Goal: Task Accomplishment & Management: Manage account settings

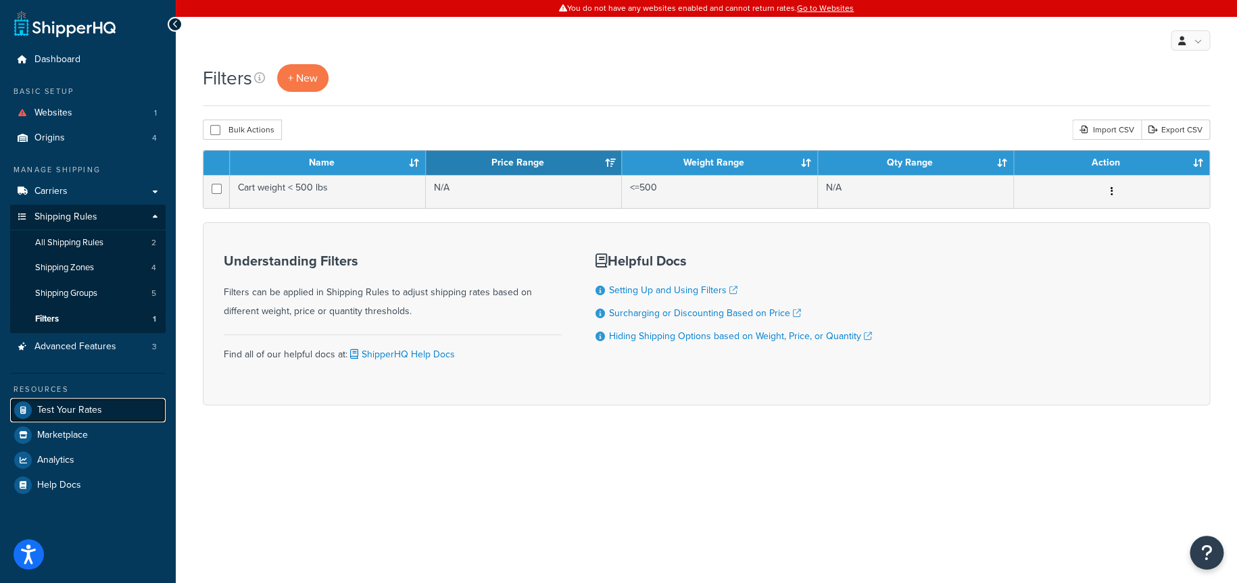
click at [54, 413] on span "Test Your Rates" at bounding box center [69, 410] width 65 height 11
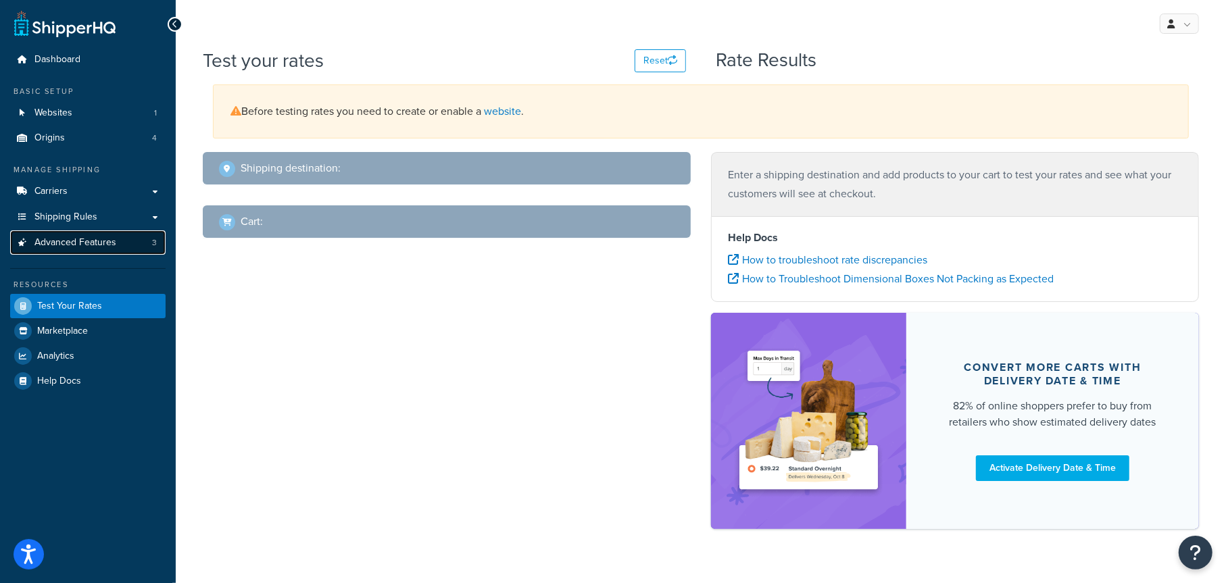
click at [80, 239] on span "Advanced Features" at bounding box center [75, 242] width 82 height 11
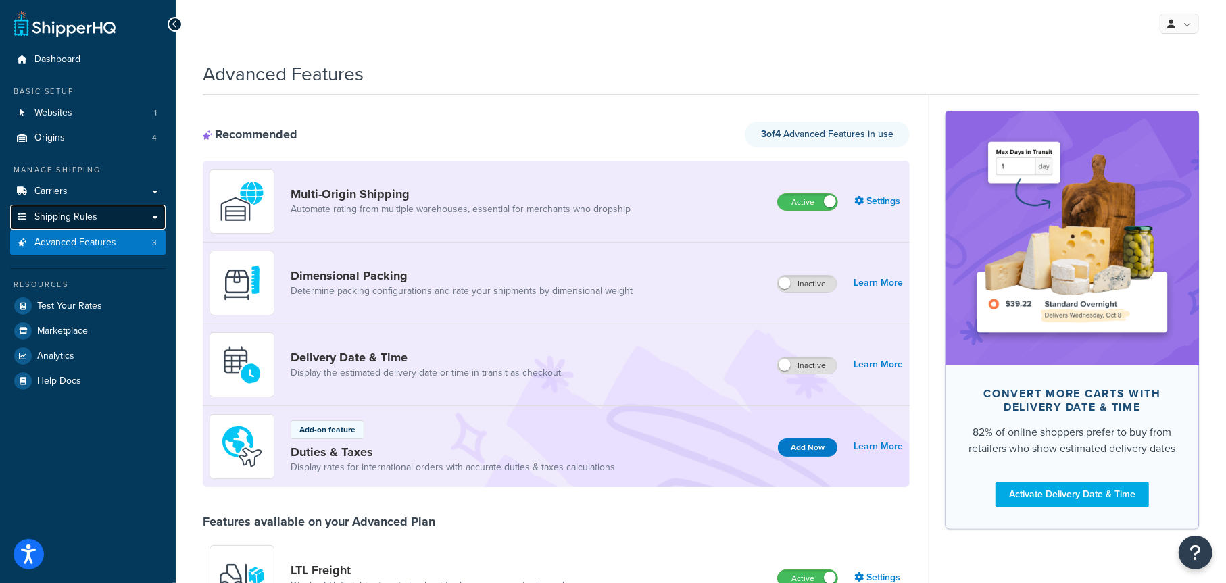
click at [79, 216] on span "Shipping Rules" at bounding box center [65, 217] width 63 height 11
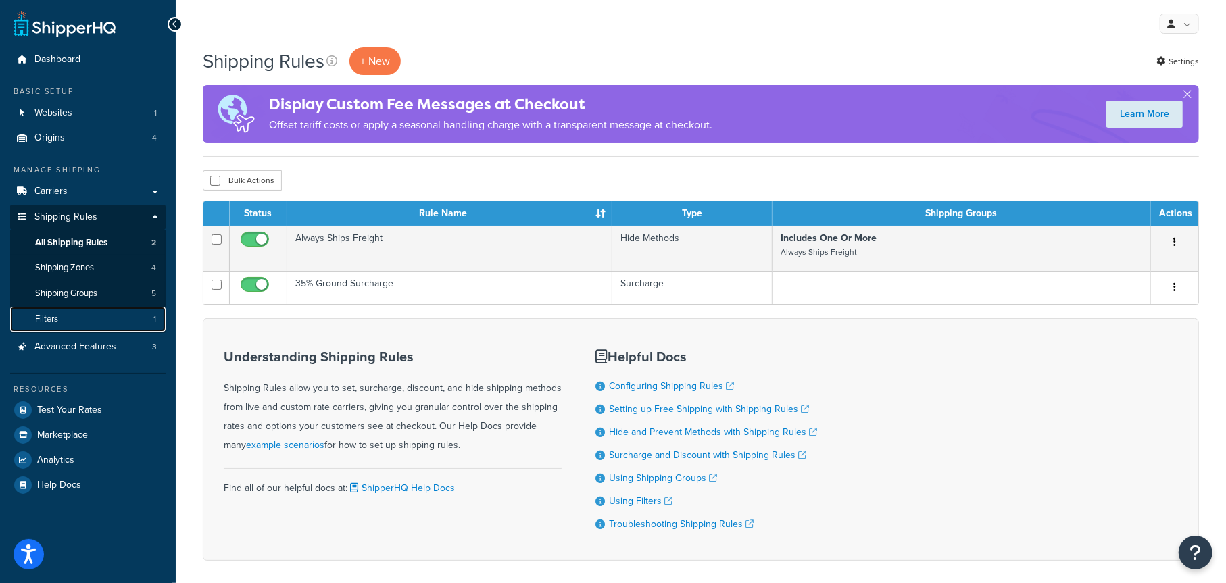
click at [80, 318] on link "Filters 1" at bounding box center [87, 319] width 155 height 25
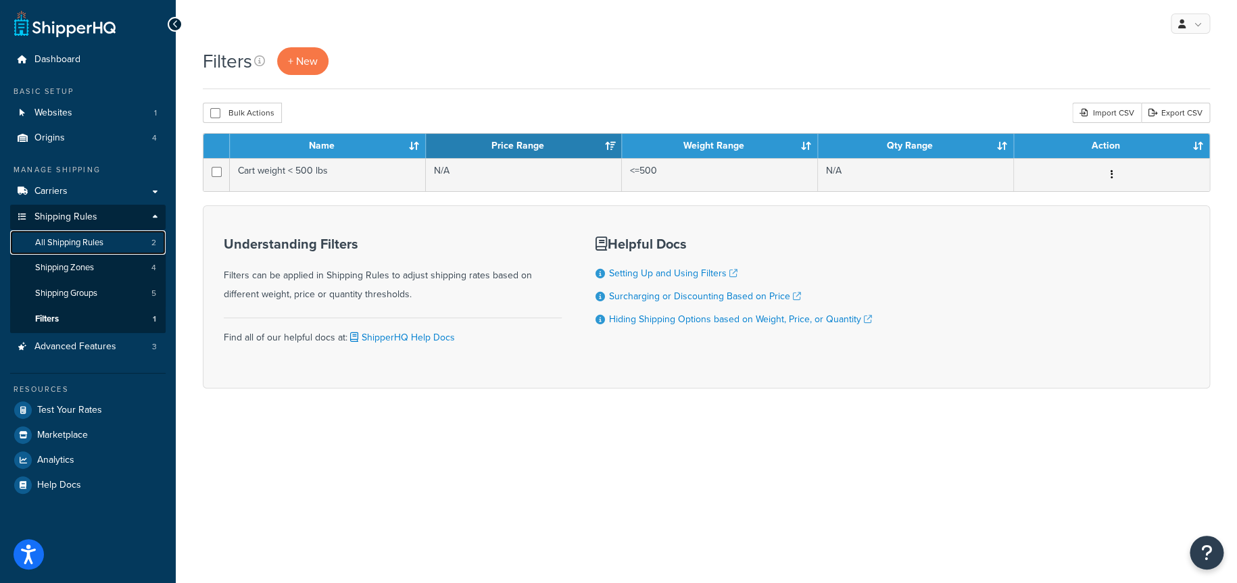
click at [62, 247] on span "All Shipping Rules" at bounding box center [69, 242] width 68 height 11
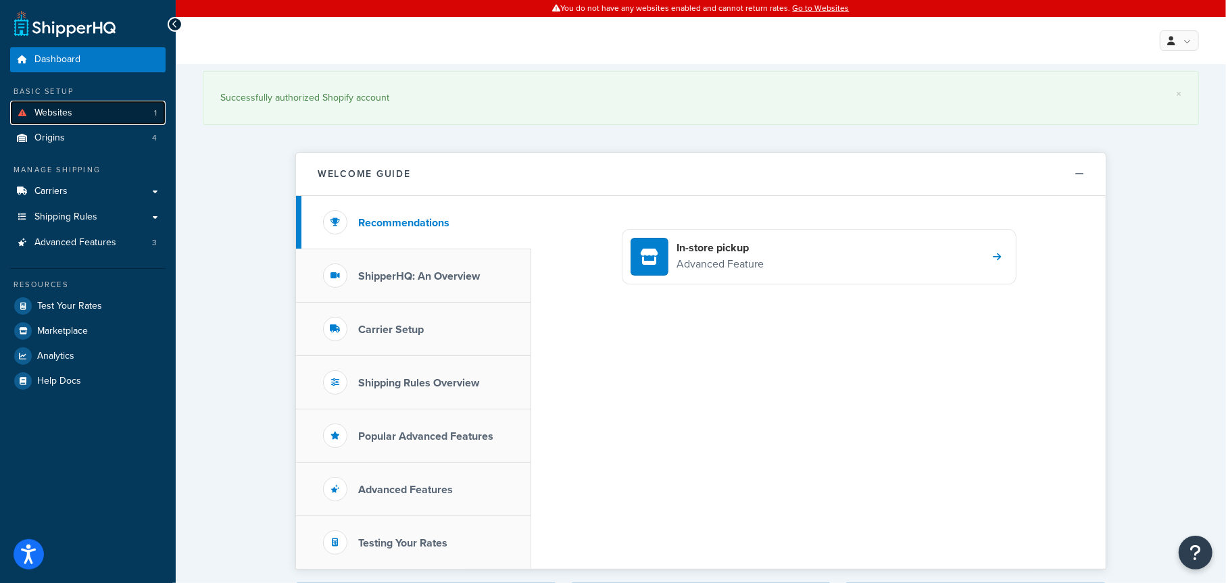
click at [61, 114] on span "Websites" at bounding box center [53, 112] width 38 height 11
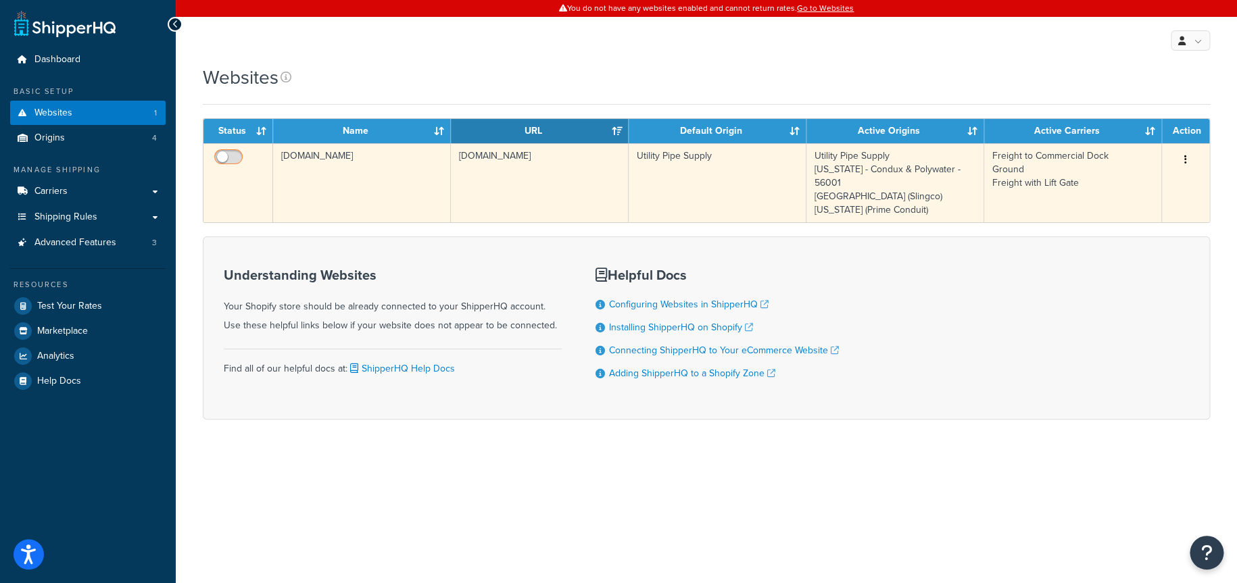
click at [233, 156] on input "checkbox" at bounding box center [230, 160] width 37 height 17
click at [227, 155] on input "checkbox" at bounding box center [230, 160] width 37 height 17
checkbox input "false"
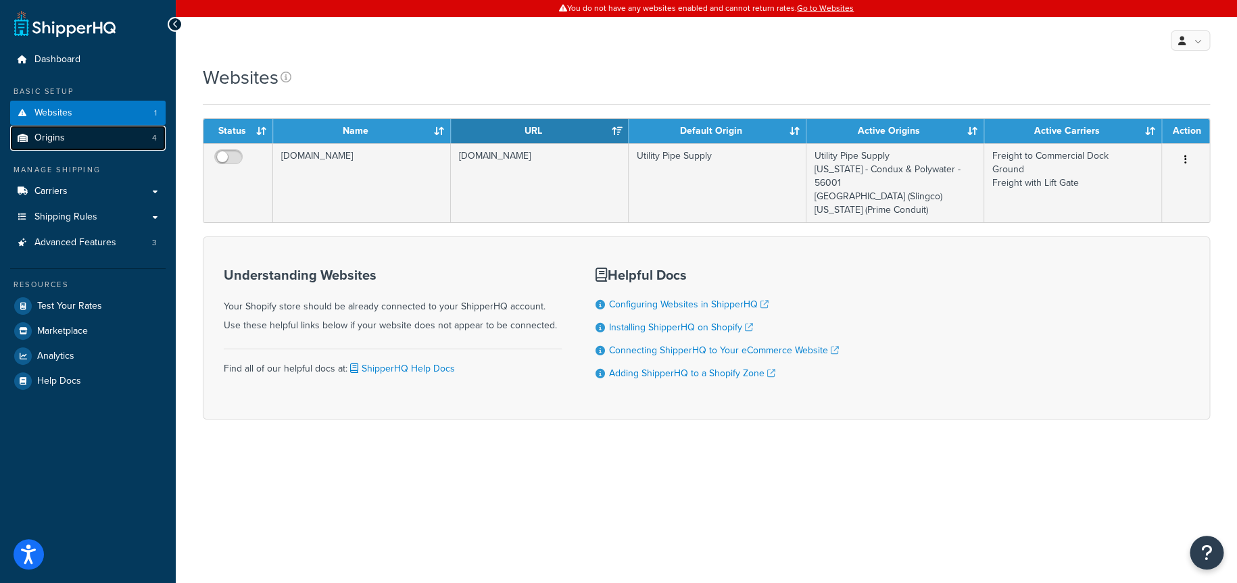
click at [42, 135] on span "Origins" at bounding box center [49, 137] width 30 height 11
